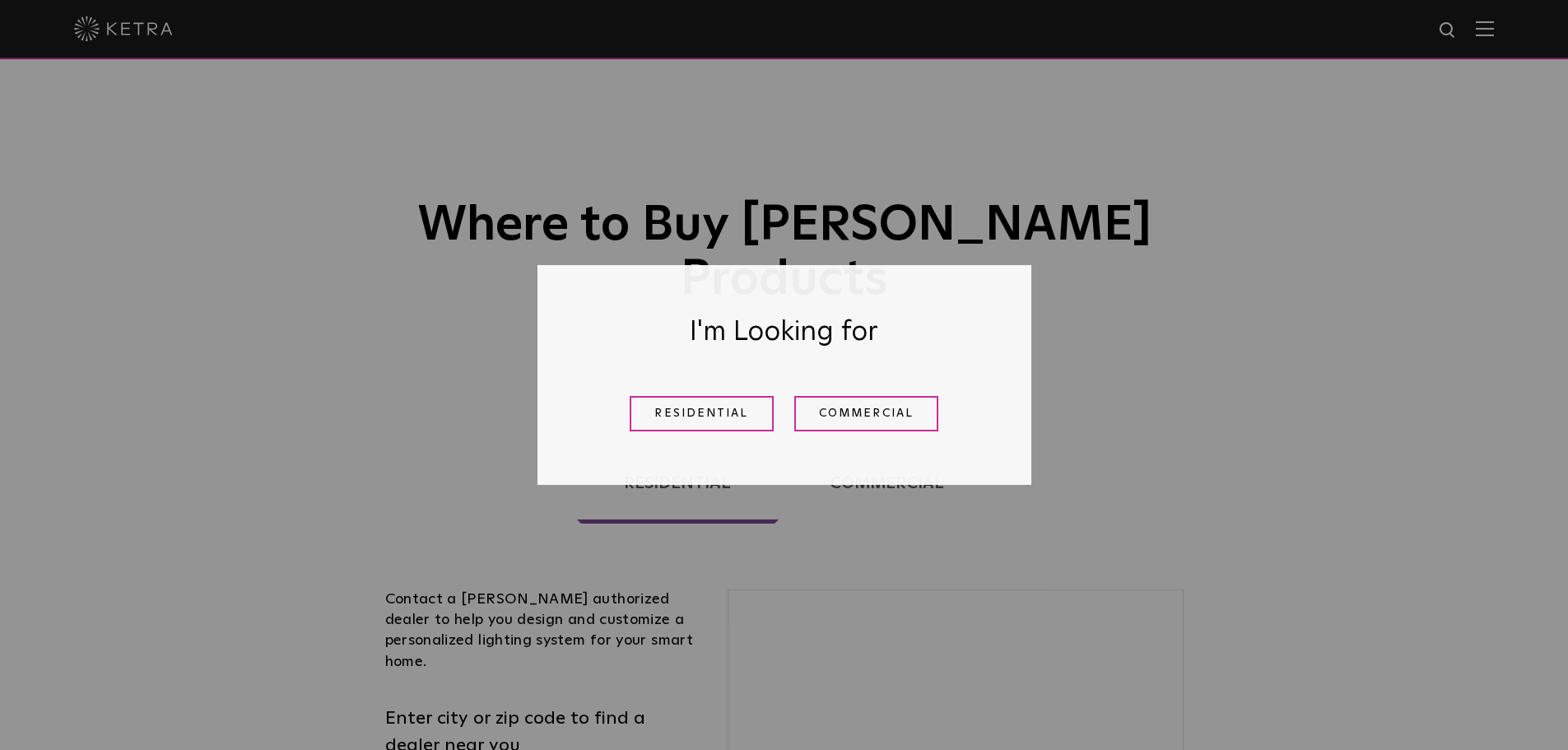
click at [686, 395] on div "Residential Commercial" at bounding box center [784, 414] width 412 height 60
click at [680, 398] on link "Residential" at bounding box center [702, 414] width 144 height 35
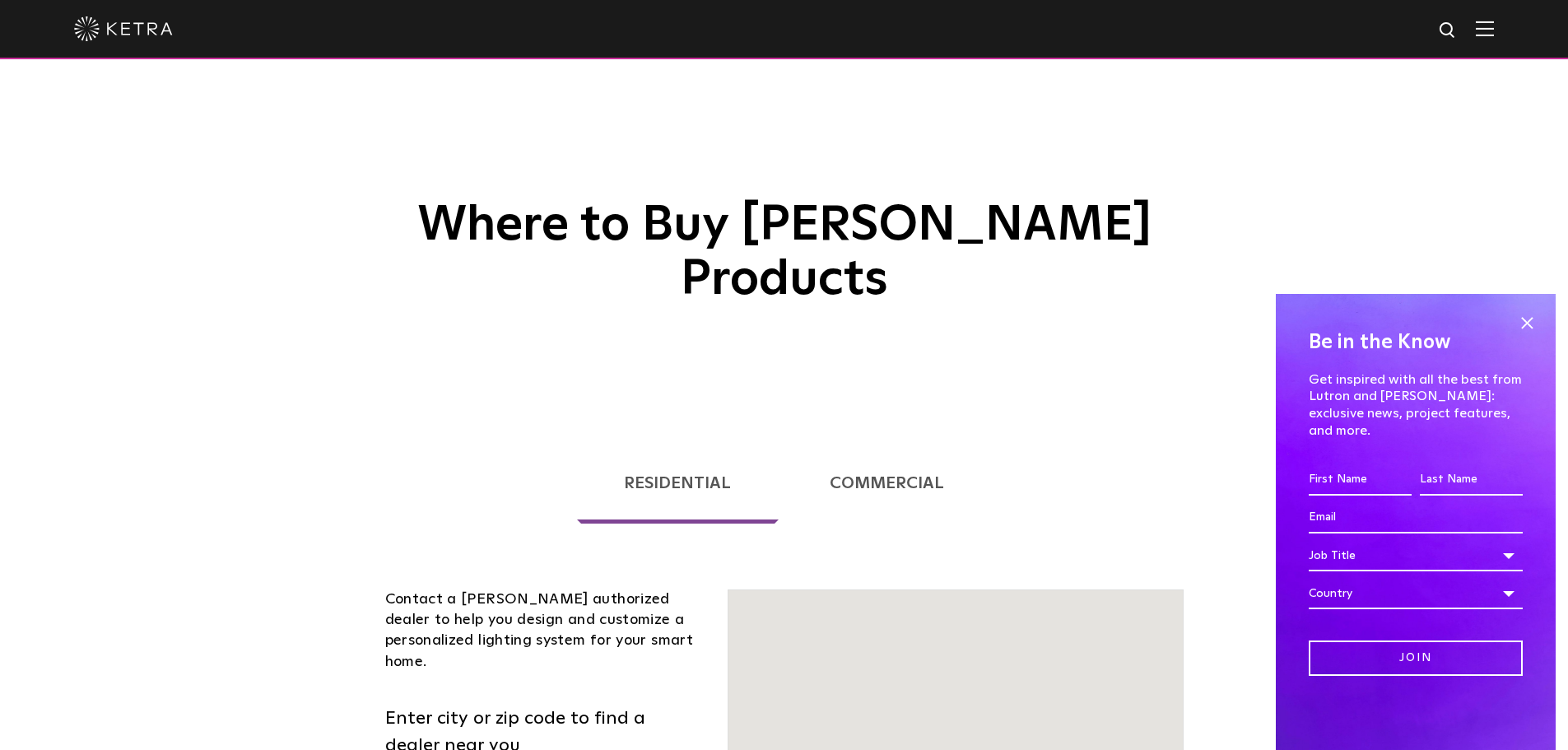
scroll to position [420, 0]
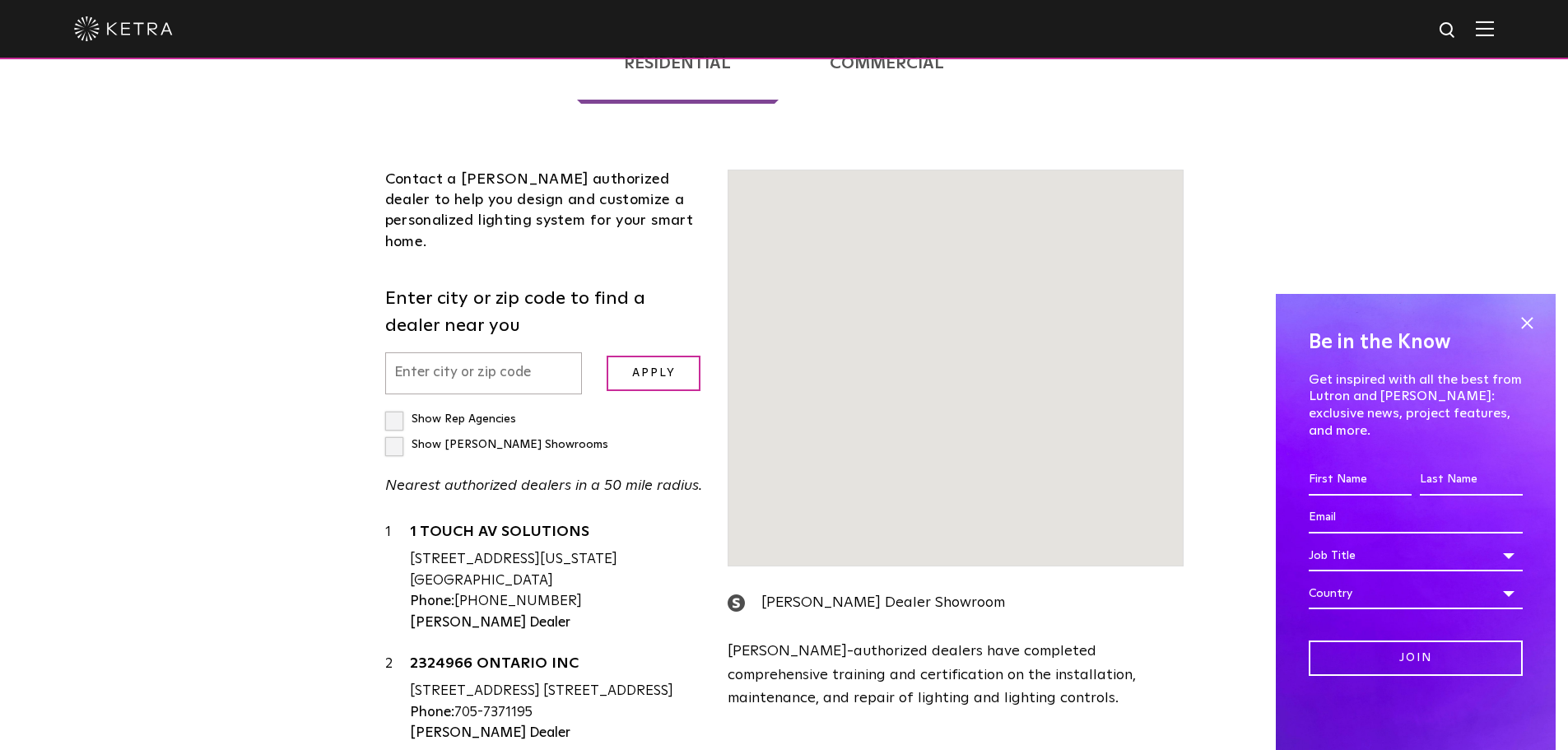
click at [496, 353] on input "text" at bounding box center [484, 373] width 198 height 42
click at [487, 353] on input "text" at bounding box center [484, 373] width 198 height 42
click at [411, 353] on input "text" at bounding box center [484, 373] width 198 height 42
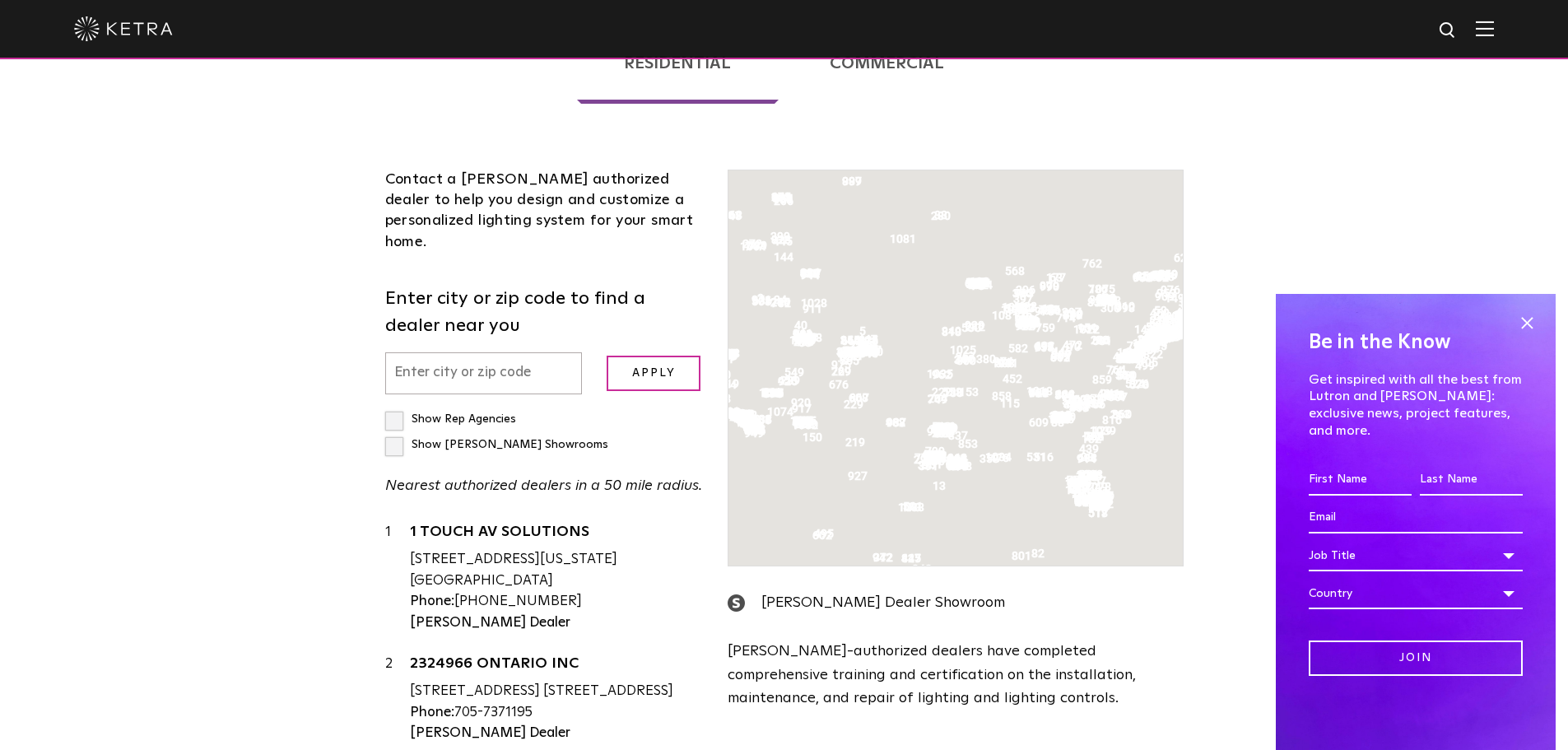
click at [234, 355] on div "Loading... Residential Commercial Contact a [PERSON_NAME] authorized dealer to …" at bounding box center [784, 451] width 1568 height 915
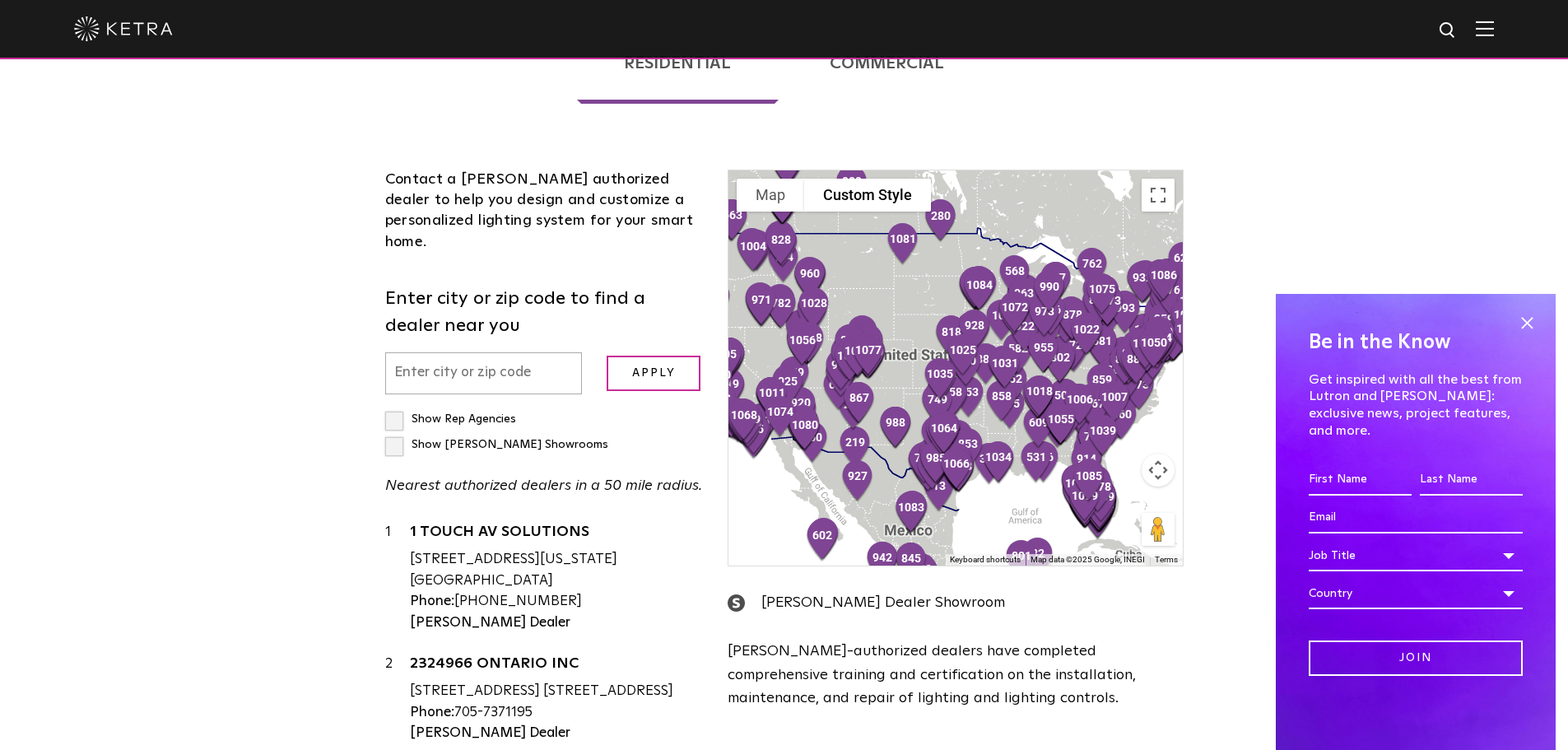
click at [419, 353] on input "text" at bounding box center [484, 373] width 198 height 42
type input "44139"
click at [607, 355] on input "Apply" at bounding box center [654, 372] width 94 height 35
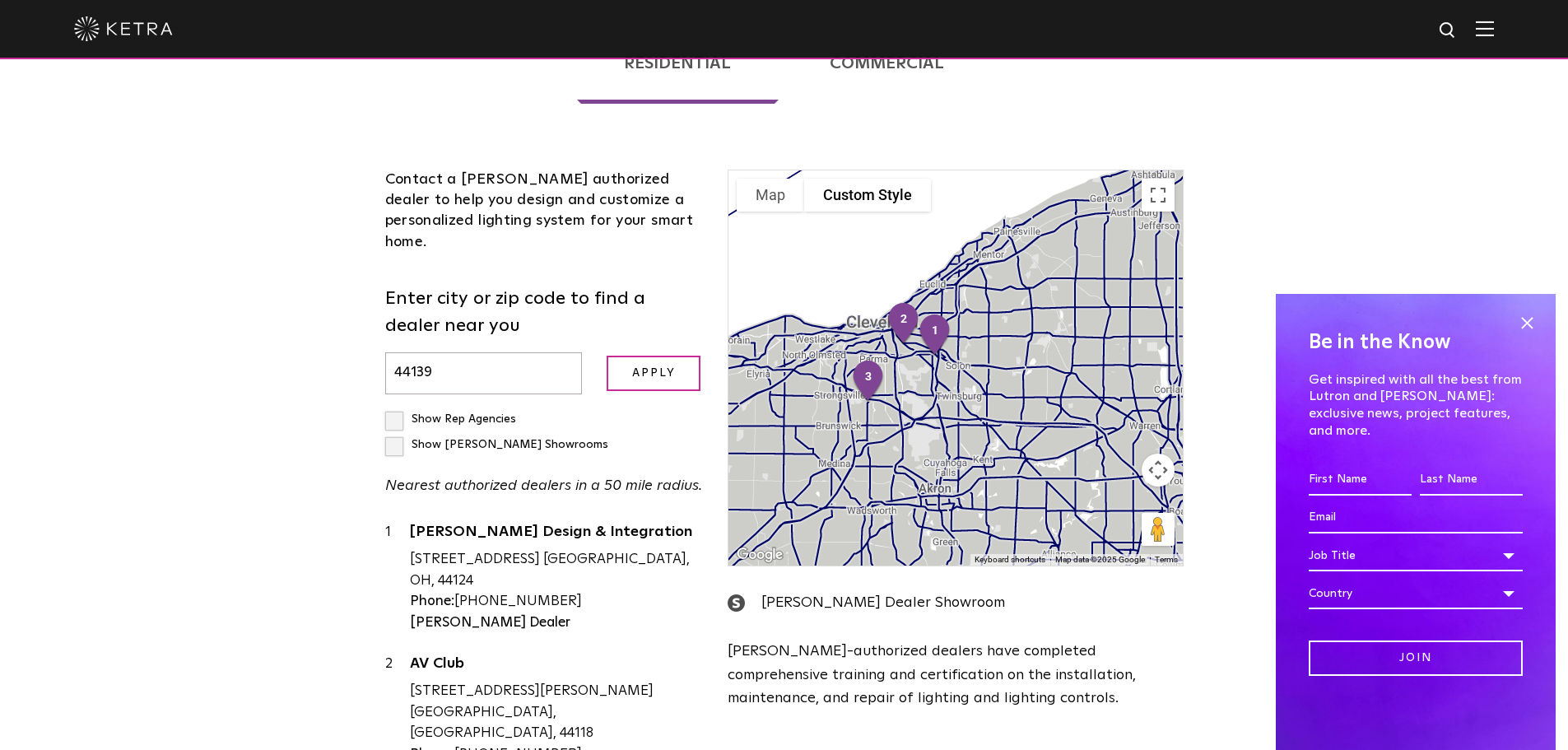
click at [538, 439] on label "Show [PERSON_NAME] Showrooms" at bounding box center [496, 444] width 223 height 11
click at [396, 407] on input "Show [PERSON_NAME] Showrooms" at bounding box center [390, 412] width 11 height 11
checkbox input "true"
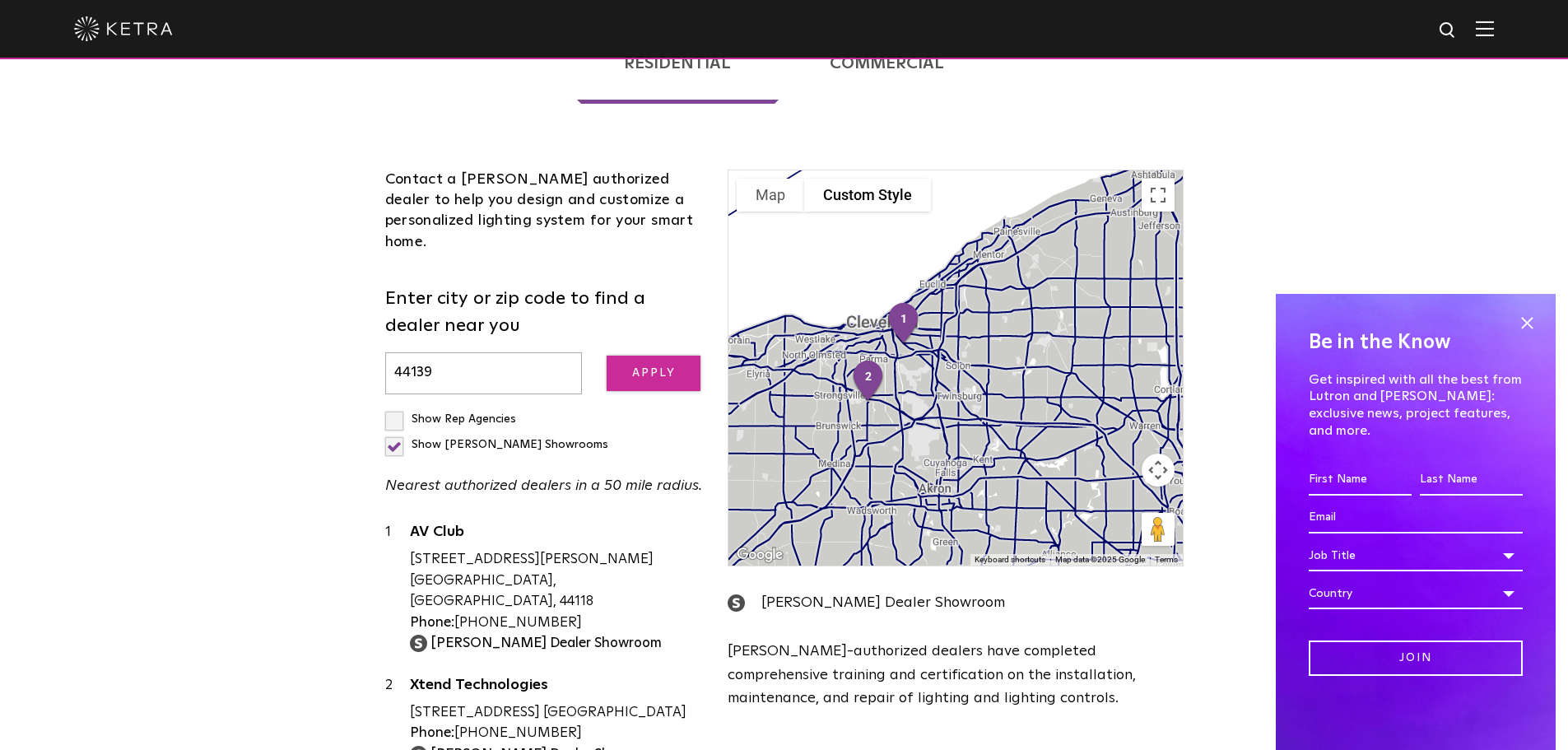
click at [673, 355] on input "Apply" at bounding box center [654, 372] width 94 height 35
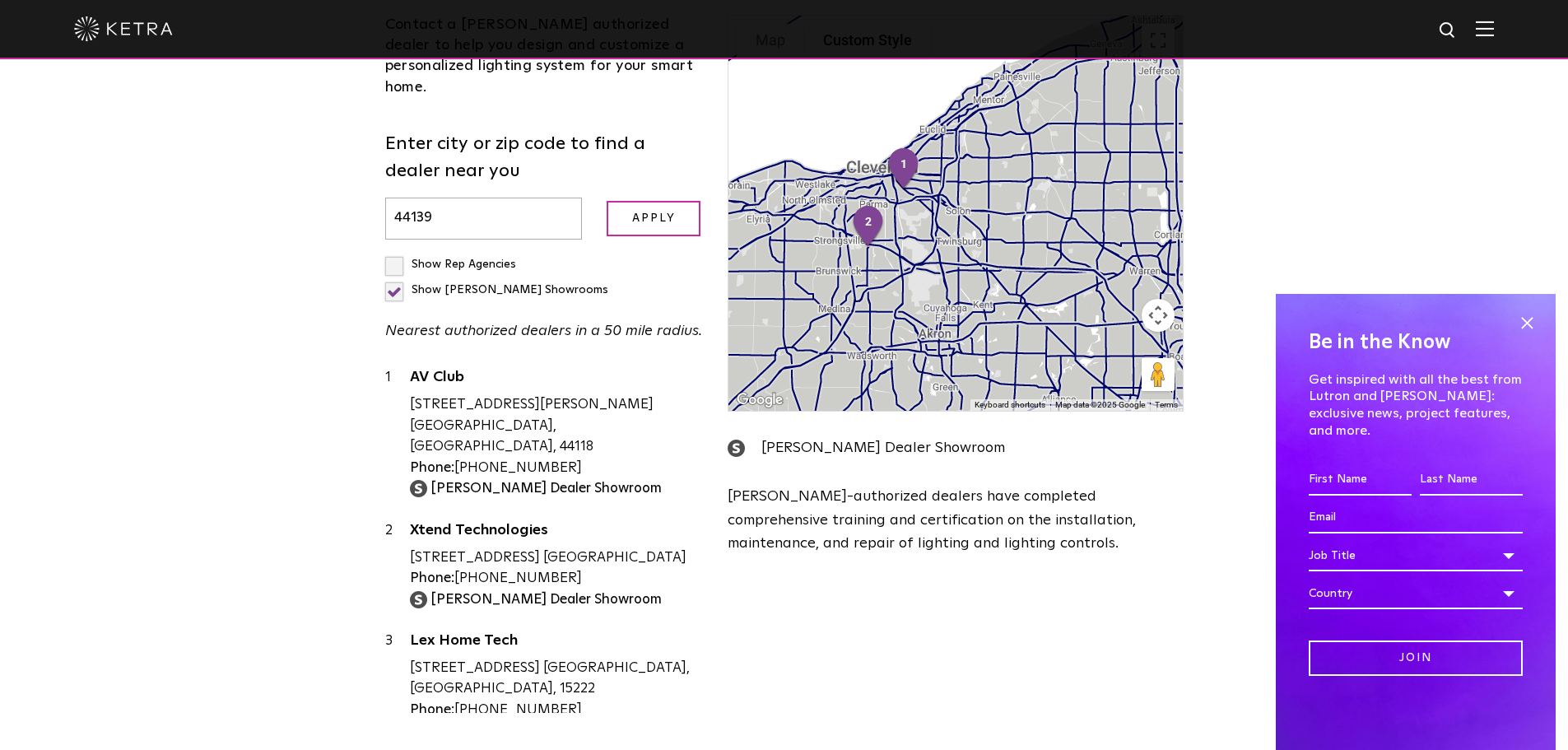
scroll to position [585, 0]
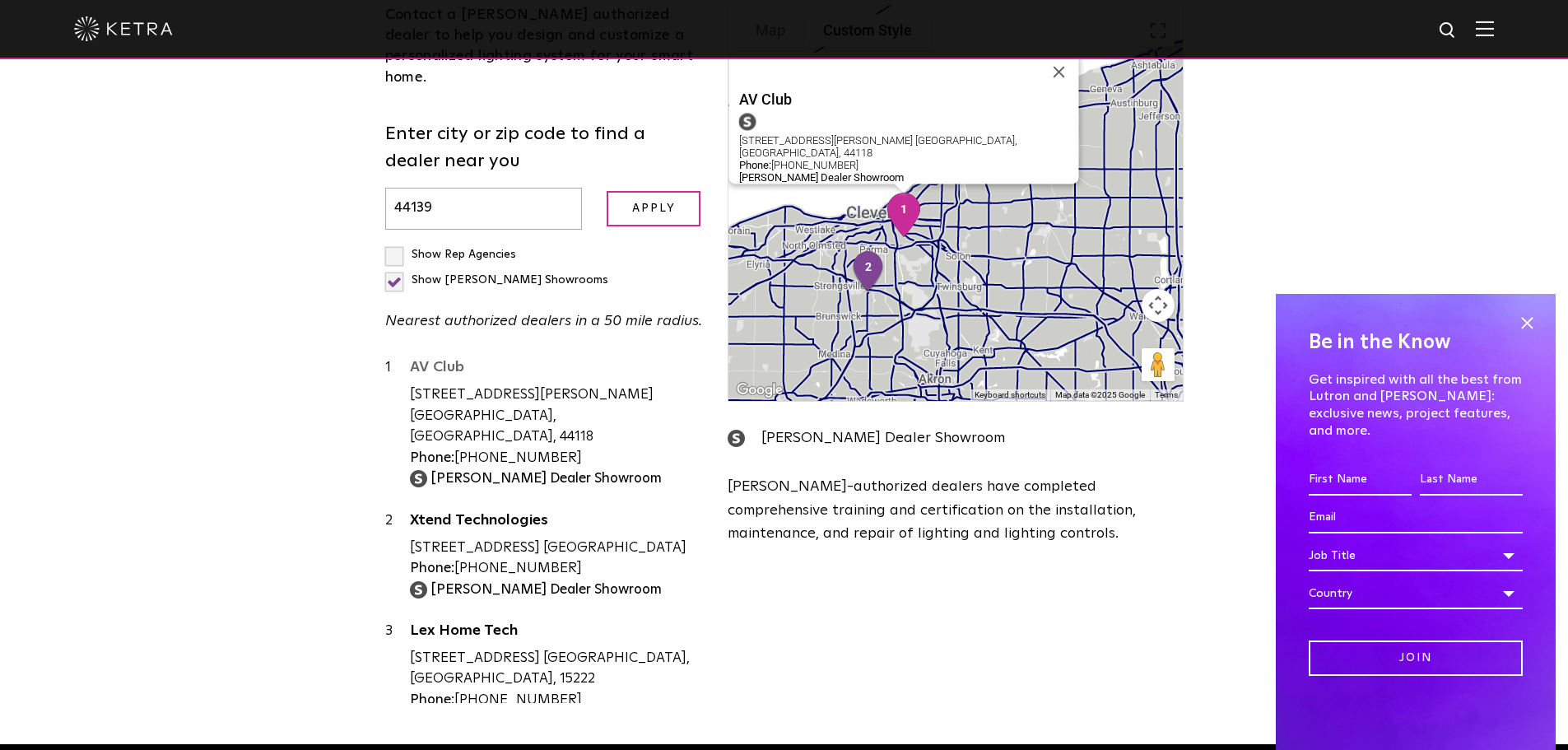
click at [454, 360] on link "AV Club" at bounding box center [556, 370] width 294 height 21
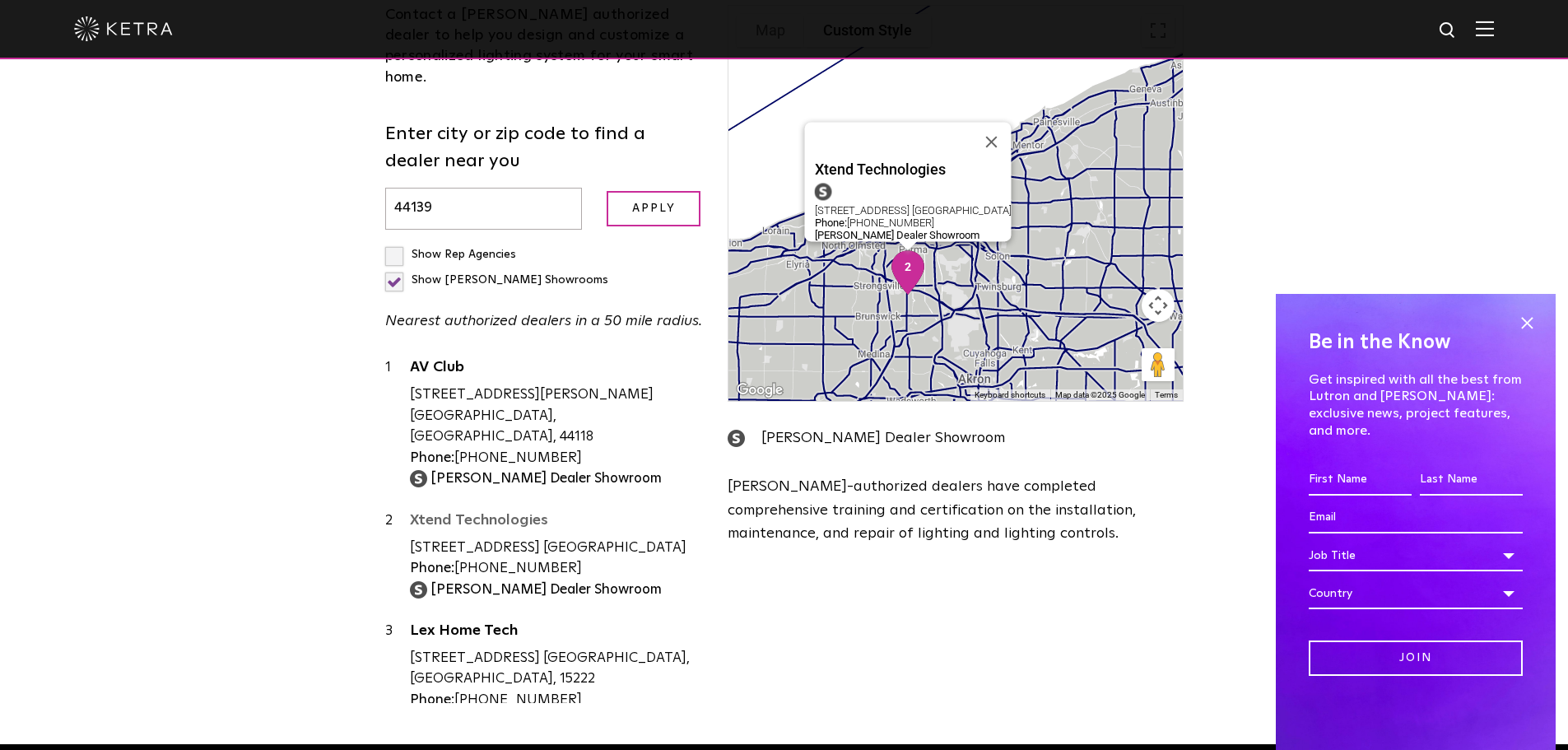
click at [506, 513] on link "Xtend Technologies" at bounding box center [556, 523] width 294 height 21
